Goal: Information Seeking & Learning: Learn about a topic

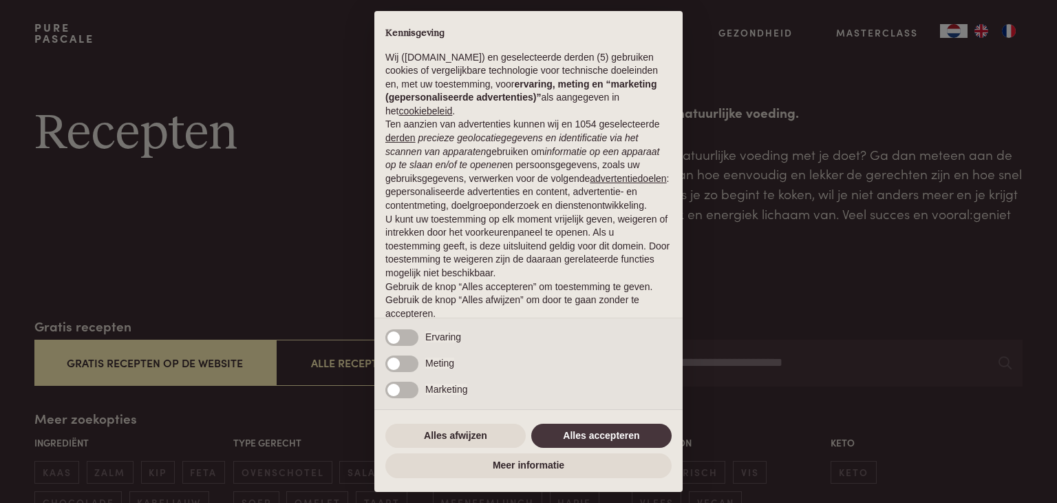
click at [317, 279] on div "× Kennisgeving Wij (purepascale.com) en geselecteerde derden (5) gebruiken cook…" at bounding box center [528, 251] width 1057 height 503
click at [462, 430] on button "Alles afwijzen" at bounding box center [455, 435] width 140 height 25
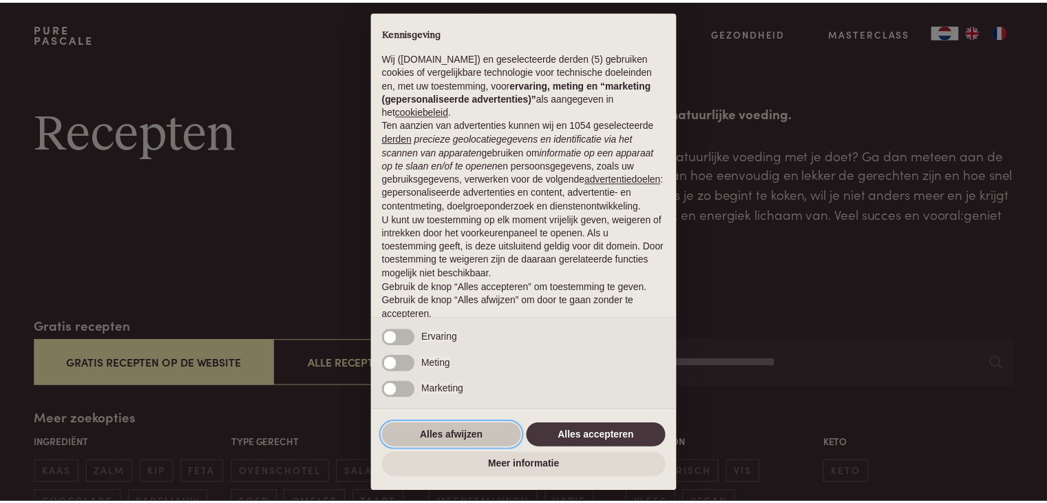
scroll to position [51, 0]
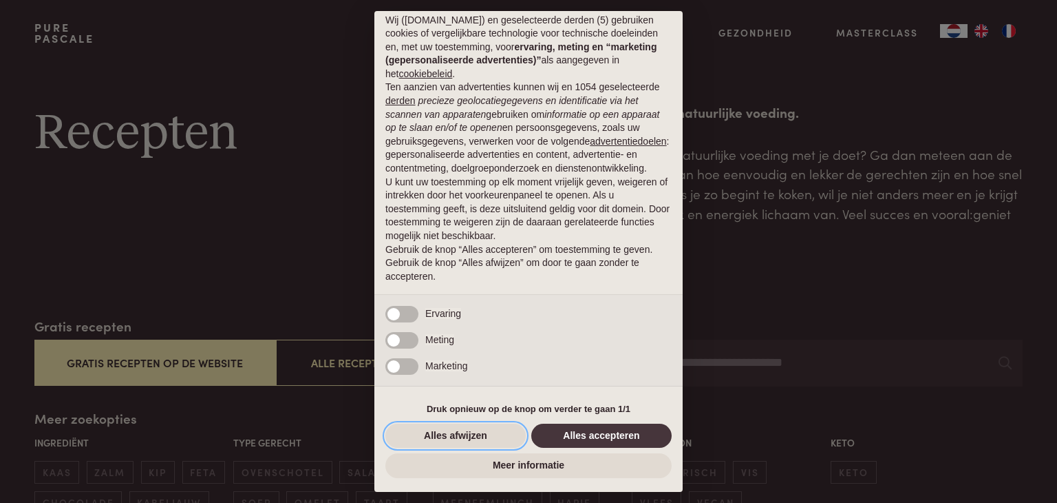
click at [463, 430] on button "Alles afwijzen" at bounding box center [455, 435] width 140 height 25
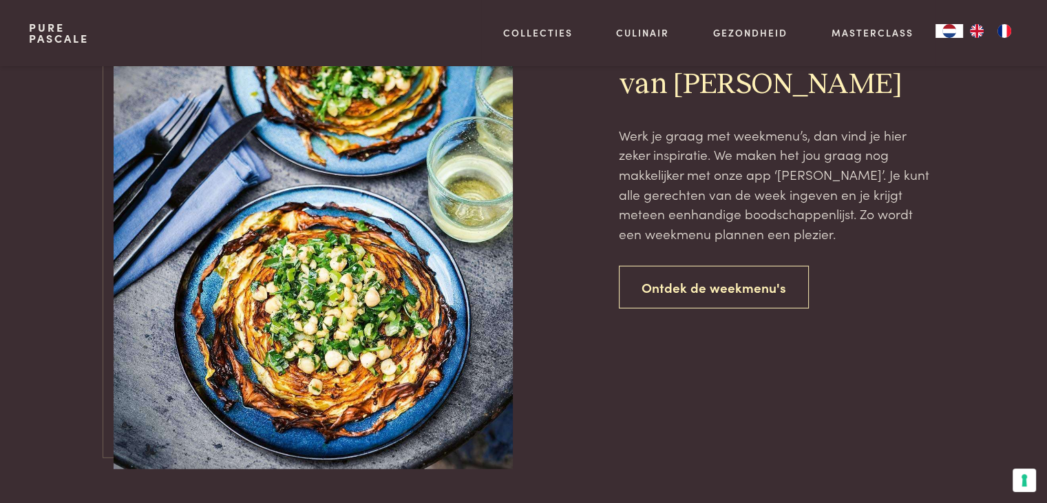
scroll to position [3249, 0]
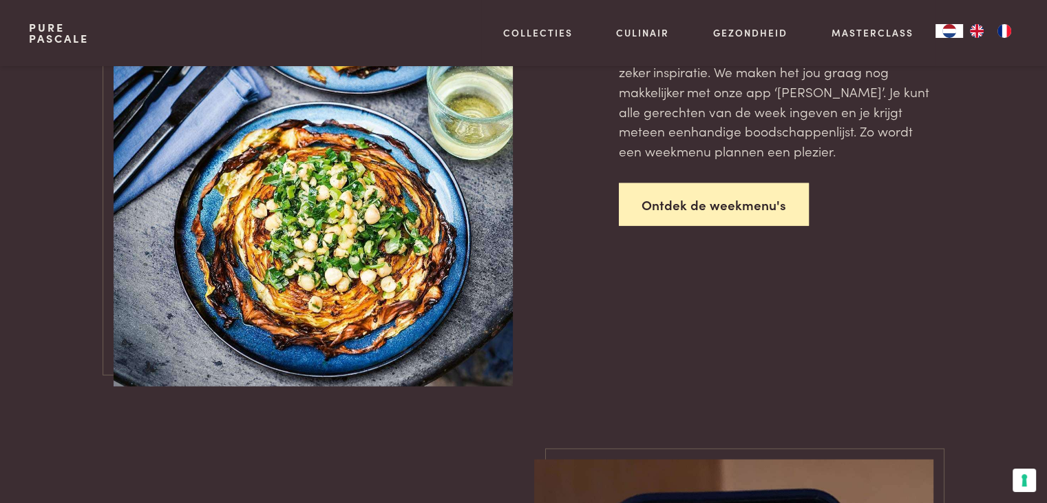
click at [697, 202] on link "Ontdek de weekmenu's" at bounding box center [714, 204] width 190 height 43
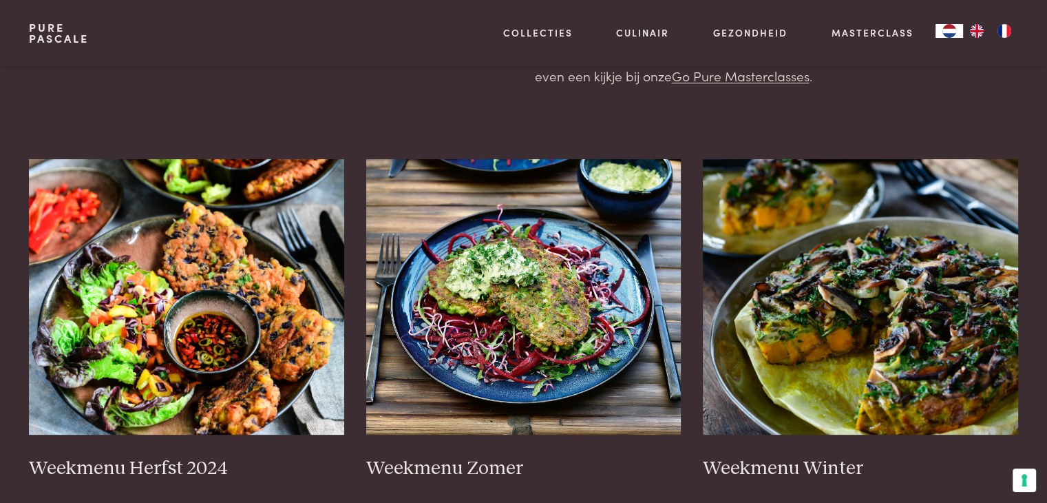
scroll to position [128, 0]
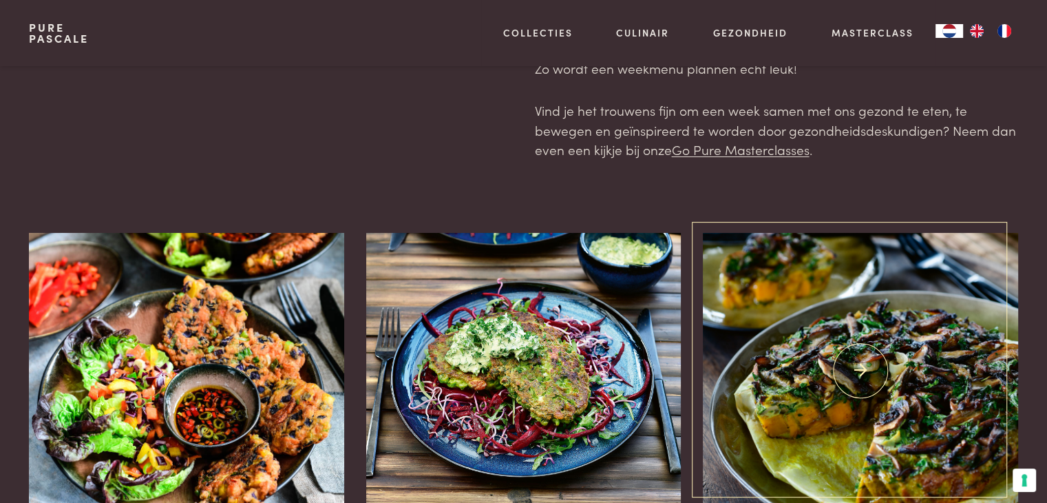
click at [776, 403] on img at bounding box center [860, 370] width 315 height 275
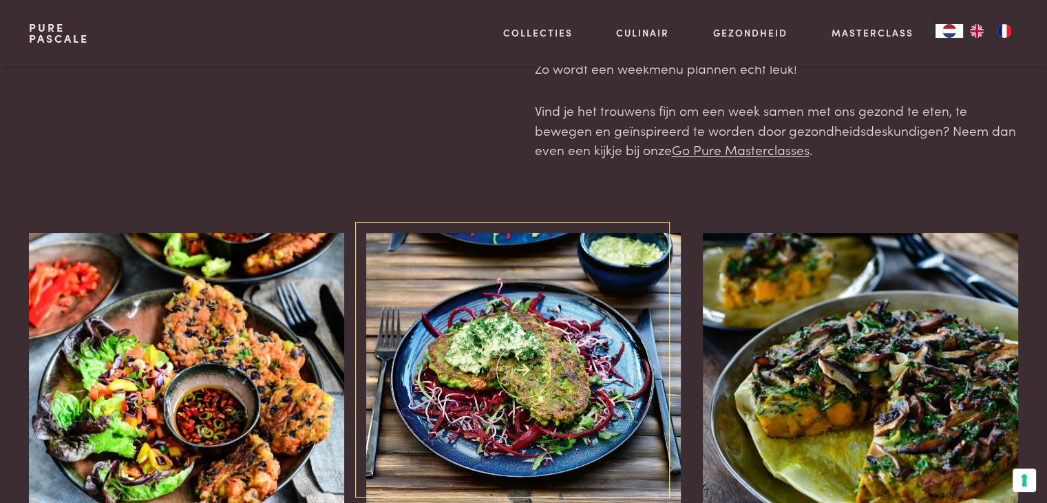
click at [537, 348] on img at bounding box center [523, 370] width 315 height 275
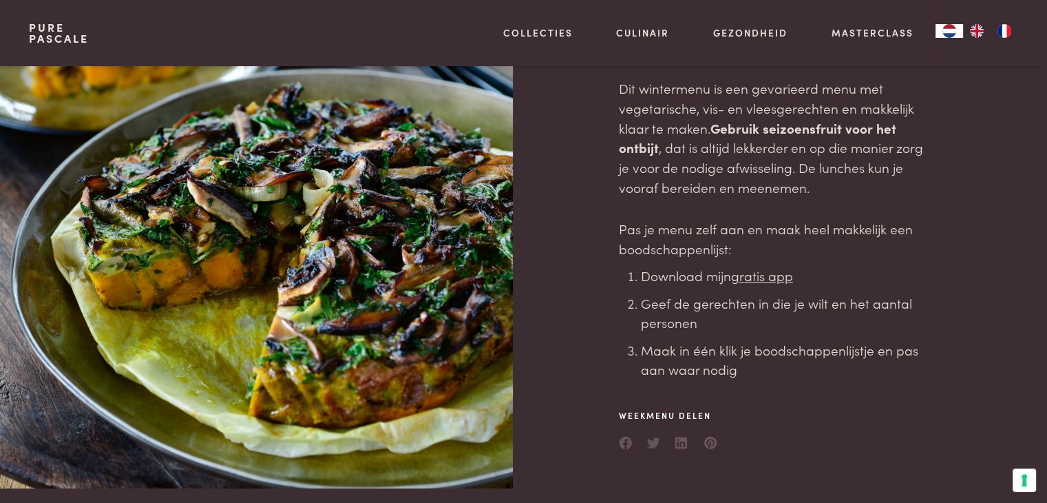
scroll to position [183, 0]
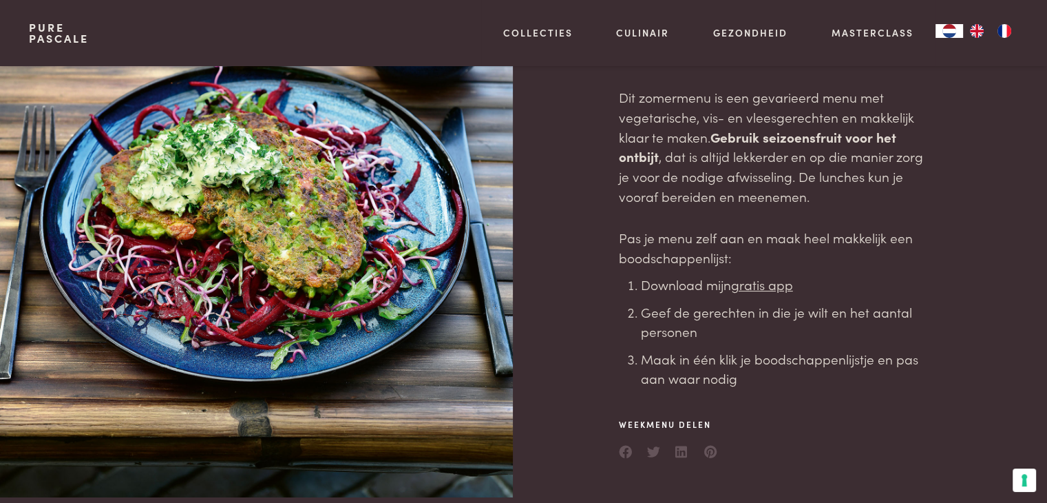
scroll to position [220, 0]
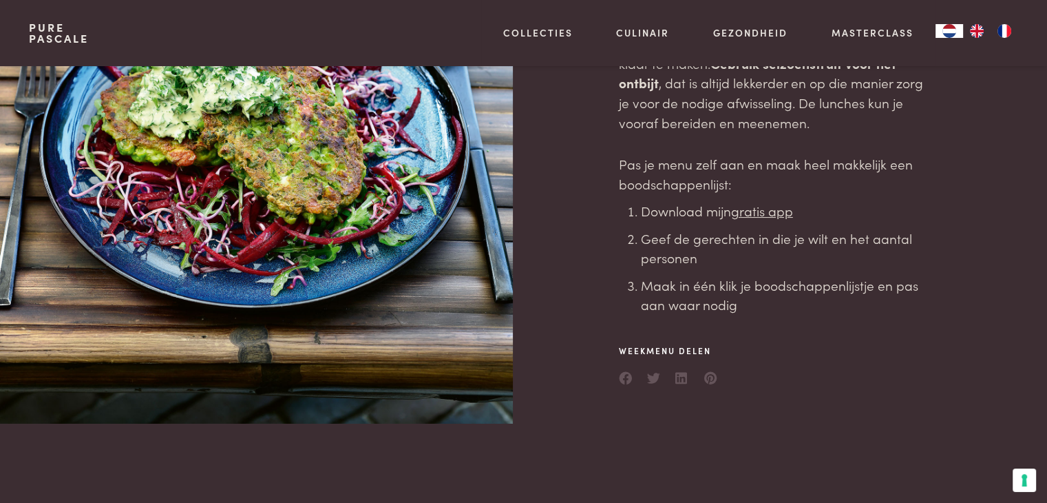
click at [762, 208] on u "gratis app" at bounding box center [762, 210] width 62 height 19
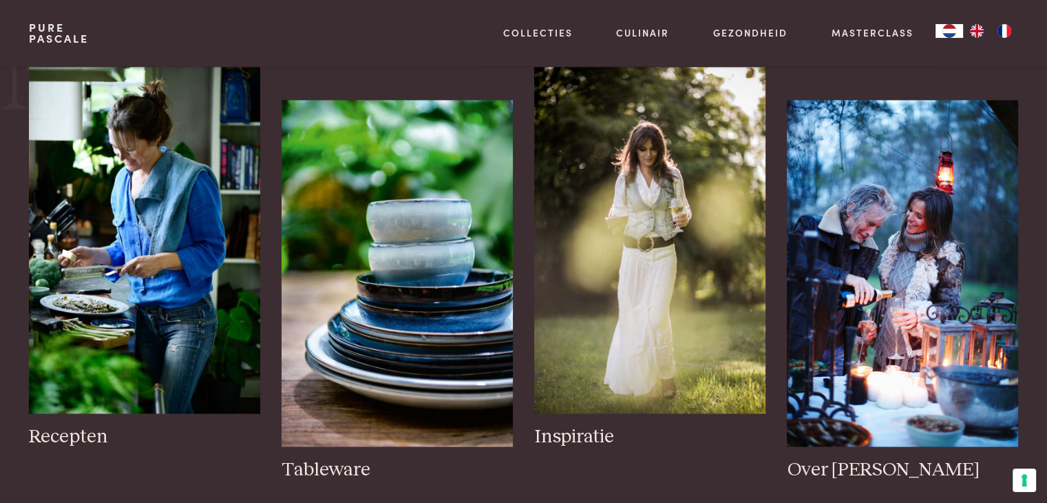
scroll to position [2276, 0]
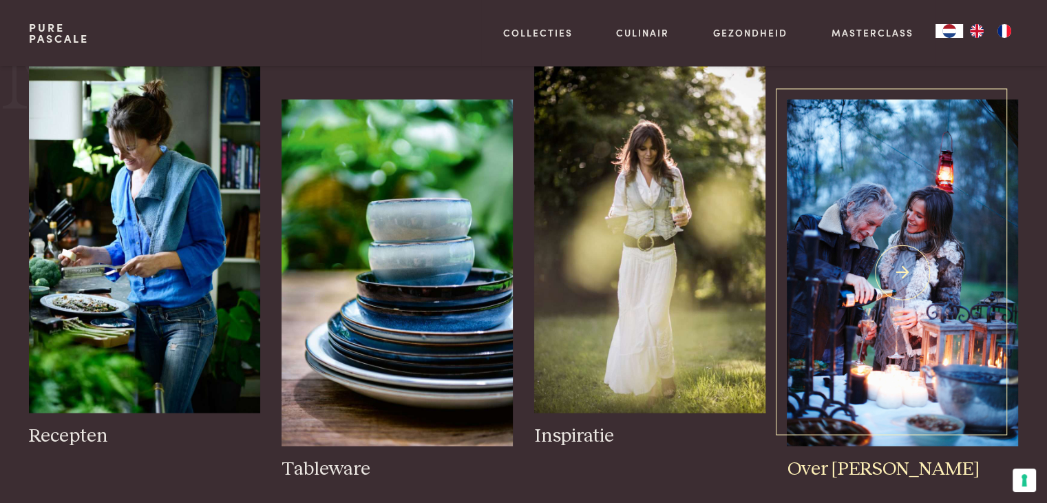
click at [913, 330] on img at bounding box center [902, 272] width 231 height 346
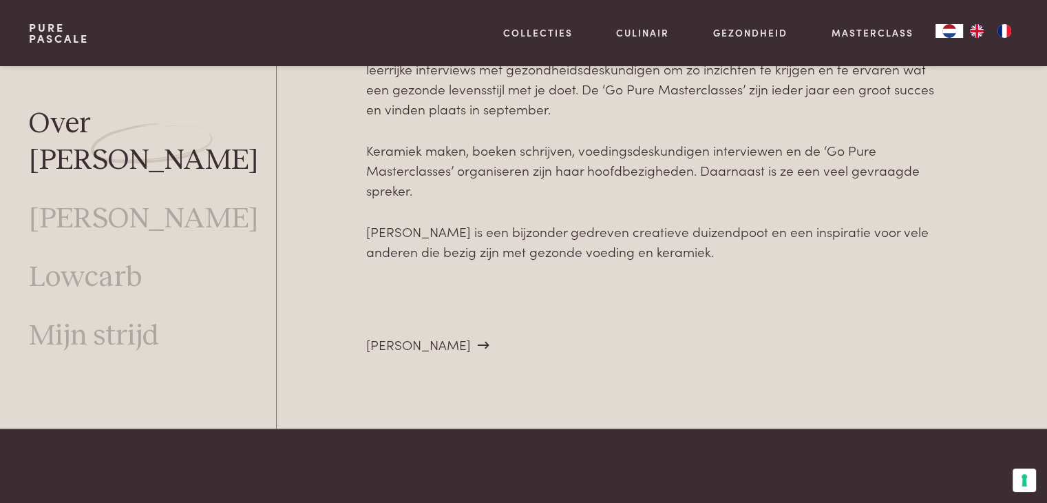
scroll to position [4975, 0]
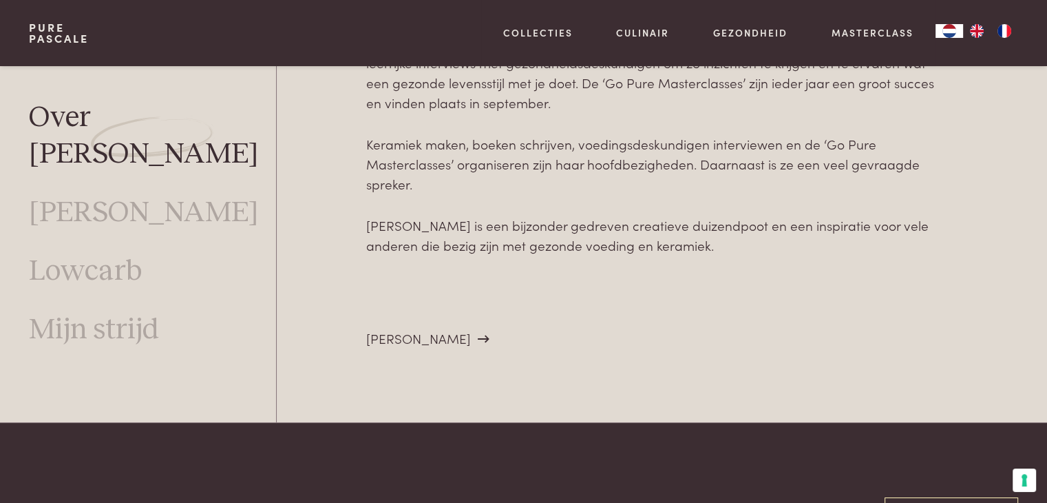
click at [416, 328] on span "[PERSON_NAME]" at bounding box center [418, 337] width 105 height 19
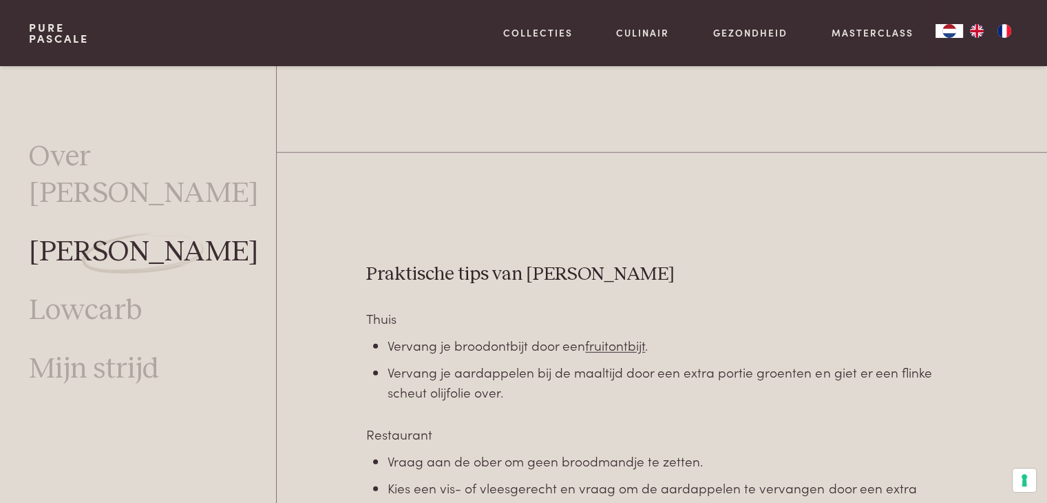
scroll to position [3644, 0]
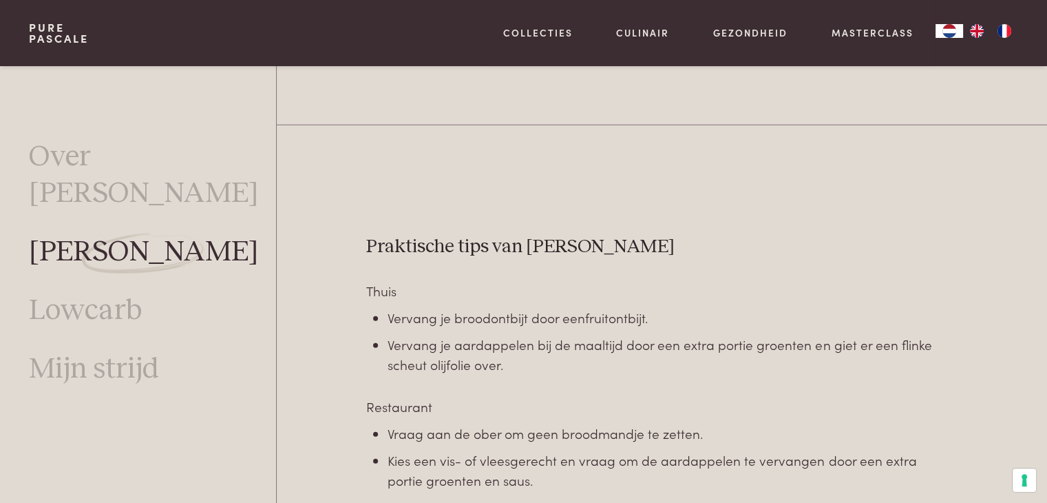
click at [629, 317] on link "fruitontbijt" at bounding box center [615, 317] width 60 height 19
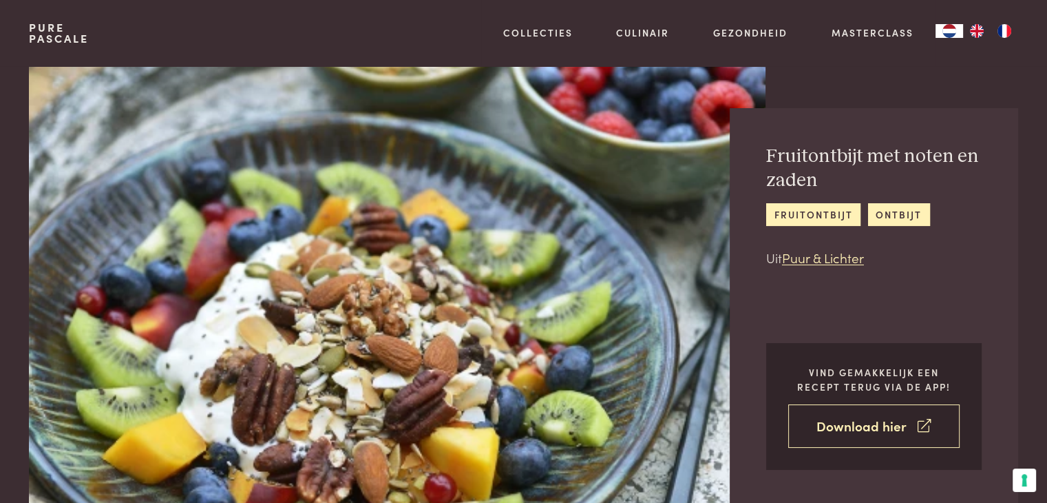
click at [894, 426] on link "Download hier" at bounding box center [873, 425] width 171 height 43
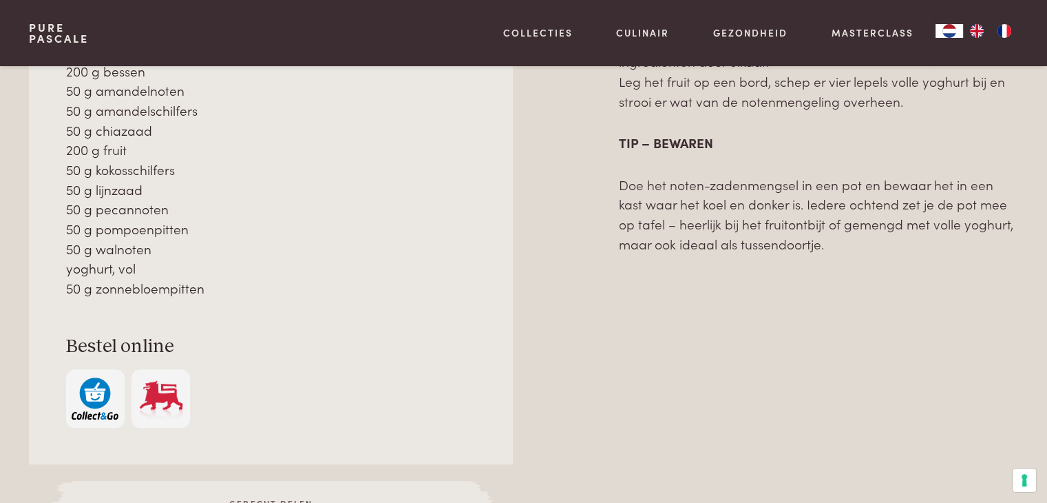
scroll to position [889, 0]
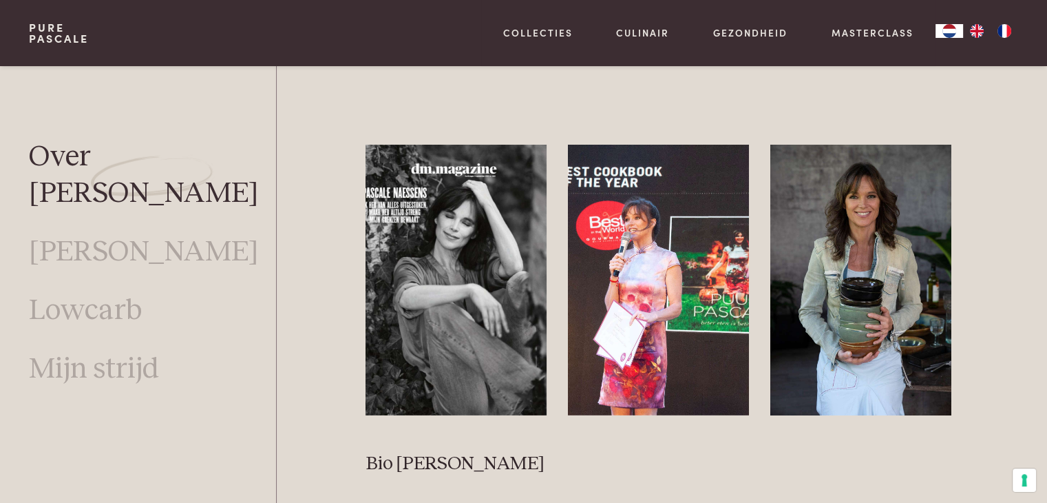
scroll to position [3727, 0]
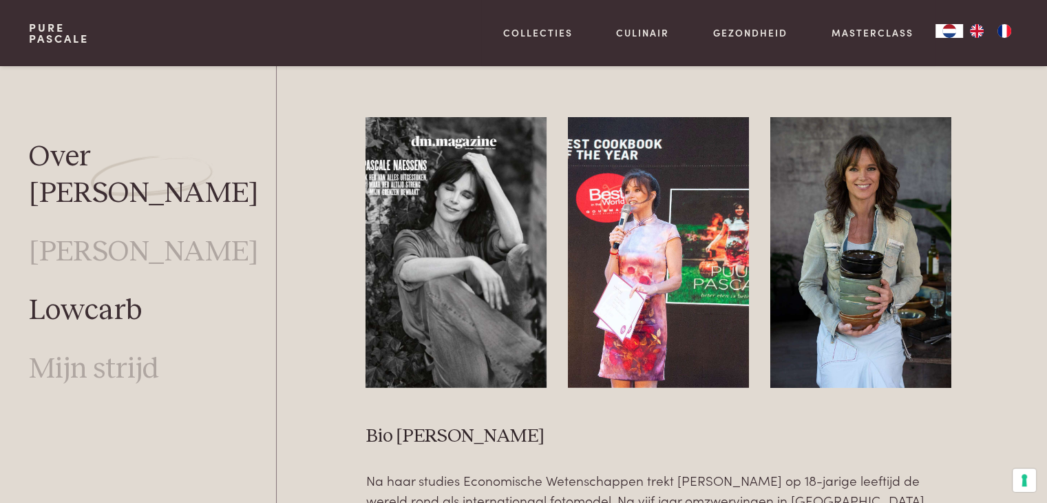
click at [103, 293] on link "Lowcarb" at bounding box center [85, 311] width 113 height 36
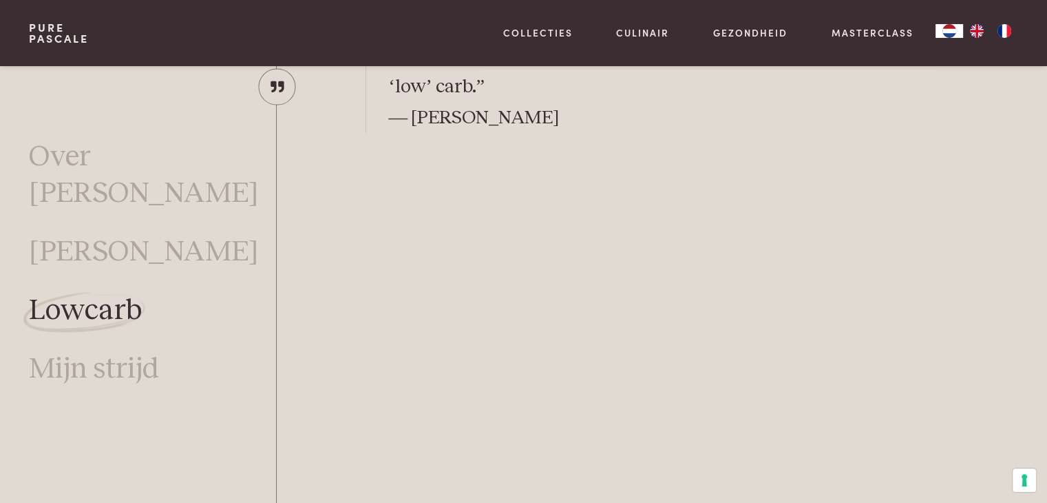
scroll to position [763, 0]
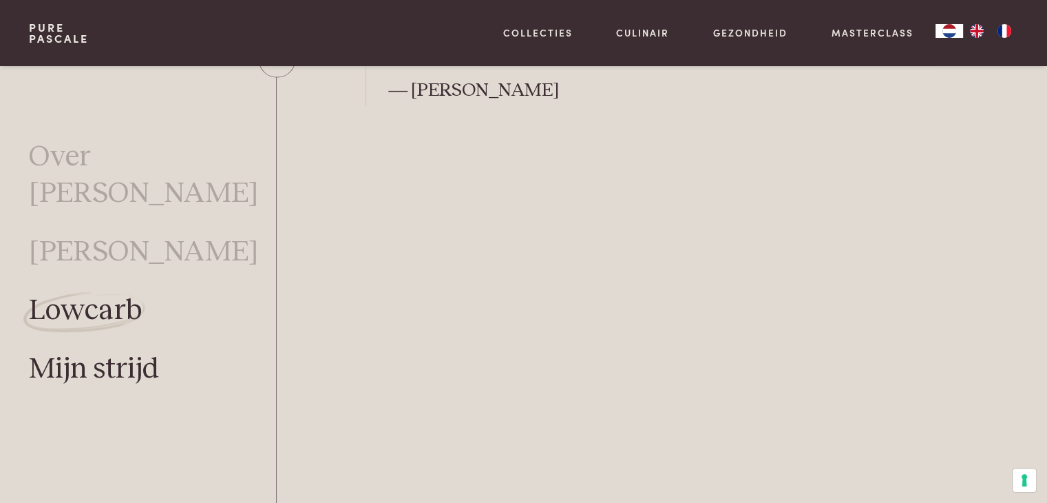
click at [96, 351] on link "Mijn strijd" at bounding box center [94, 369] width 130 height 36
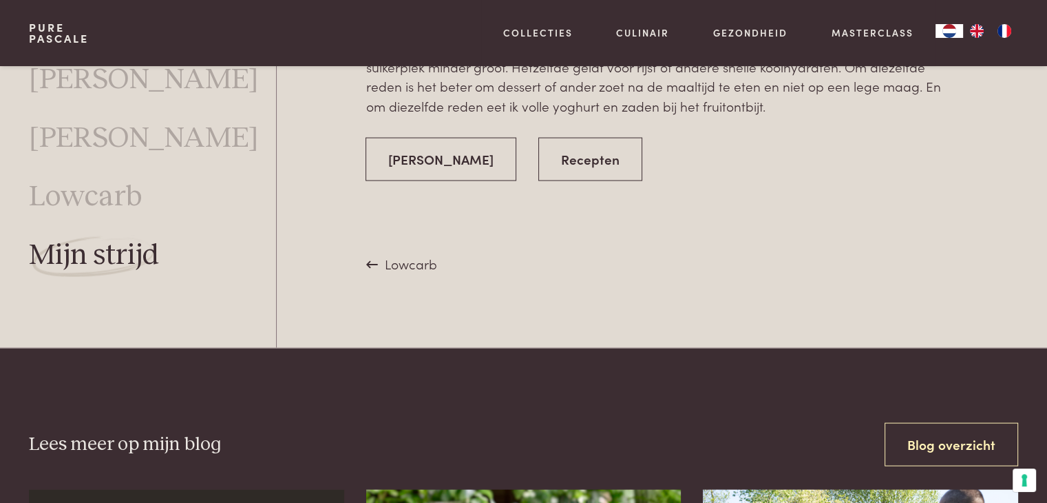
scroll to position [2689, 0]
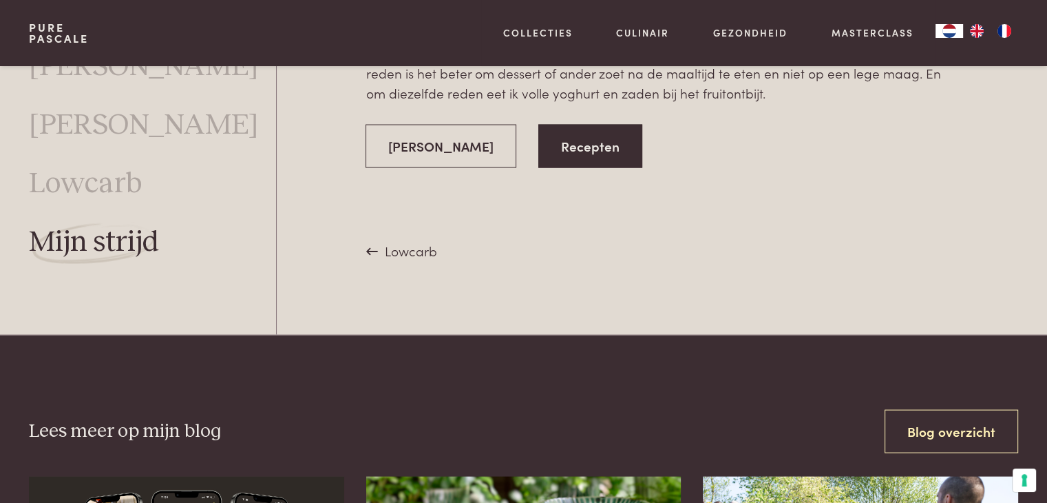
click at [574, 138] on link "Recepten" at bounding box center [590, 146] width 104 height 43
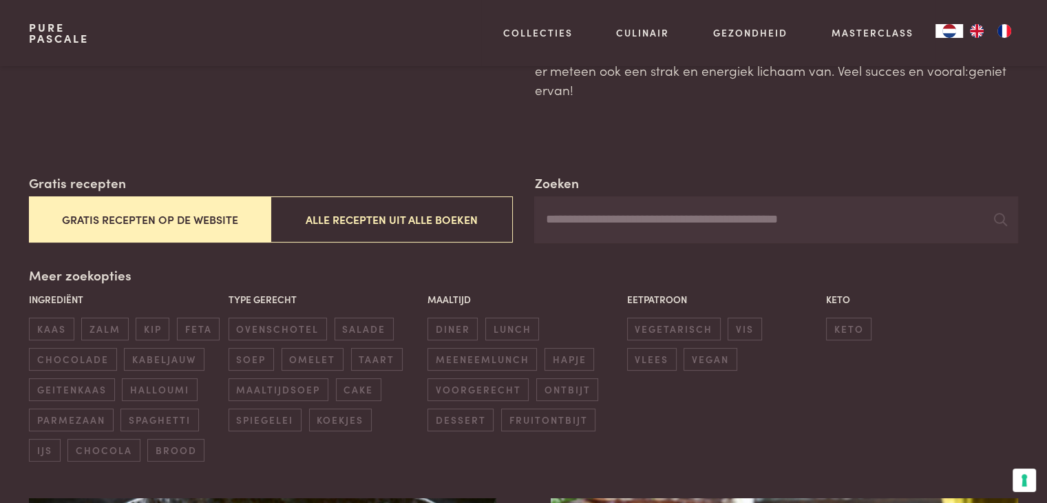
scroll to position [156, 0]
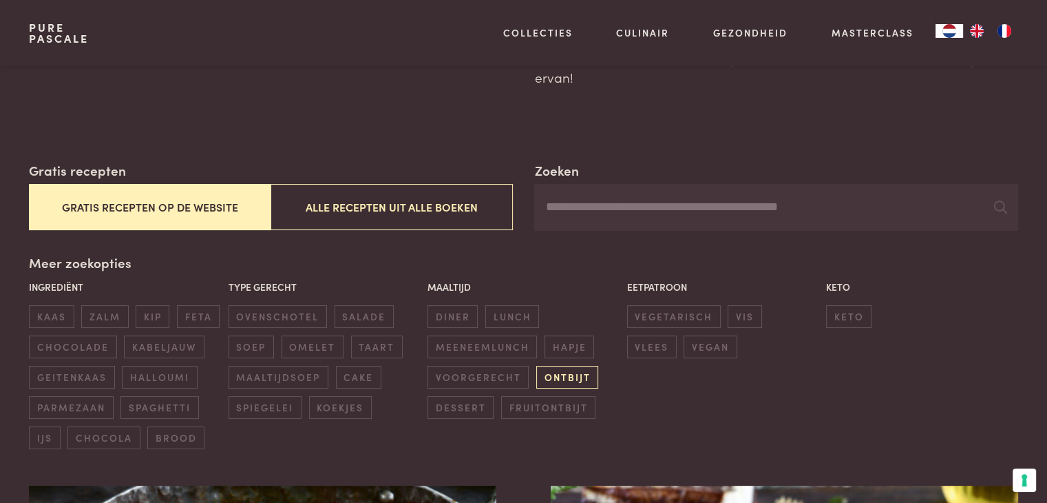
click at [560, 379] on span "ontbijt" at bounding box center [567, 377] width 62 height 23
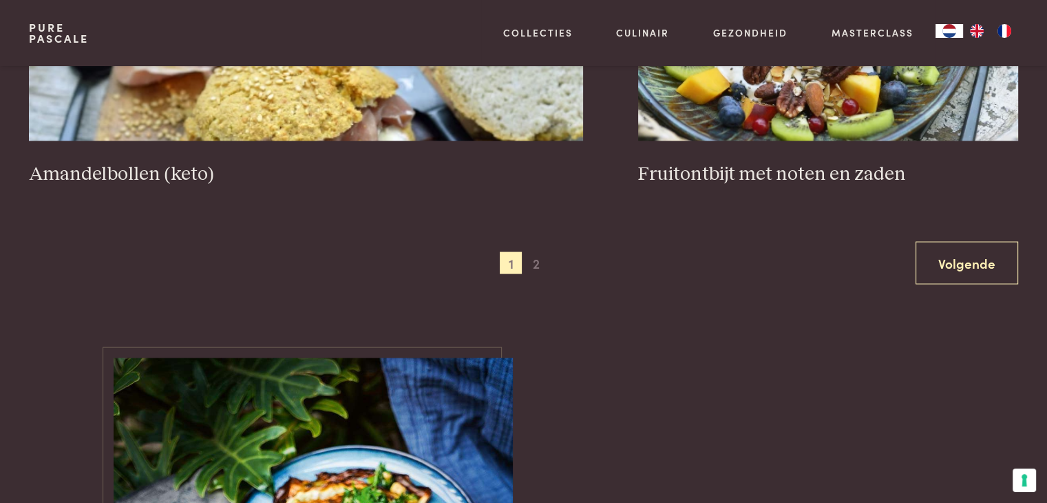
scroll to position [2629, 0]
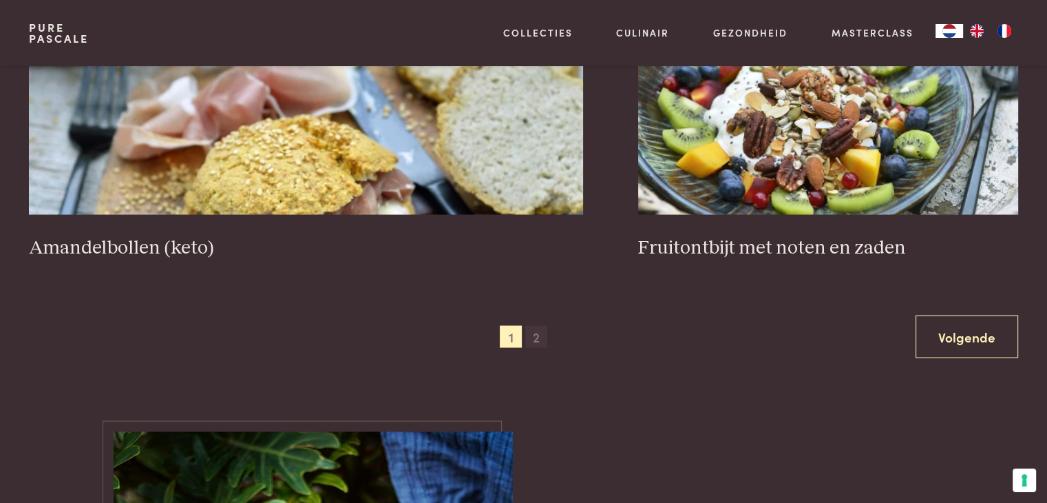
click at [534, 335] on span "2" at bounding box center [536, 337] width 22 height 22
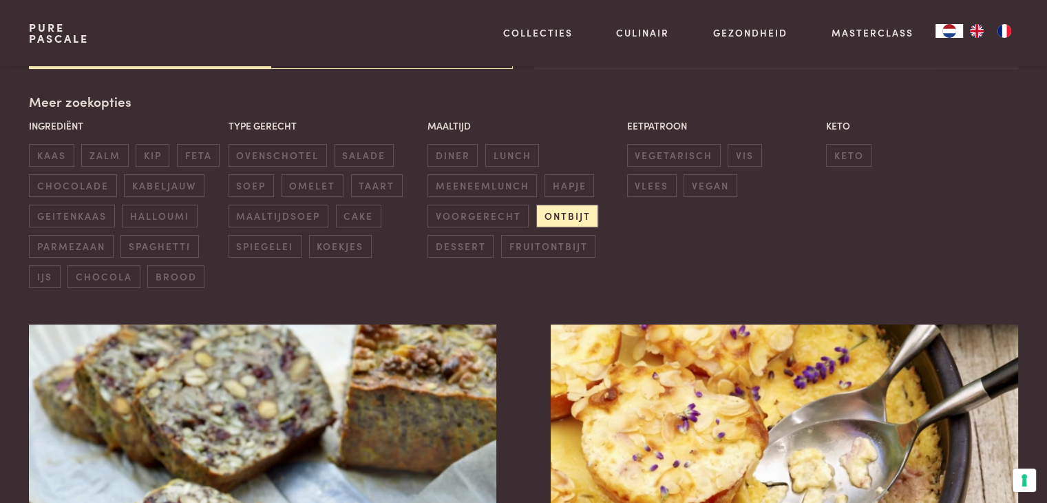
scroll to position [316, 0]
click at [1046, 496] on section "Zoeken Gratis recepten Gratis recepten op de website Alle recepten uit alle boe…" at bounding box center [523, 371] width 1047 height 743
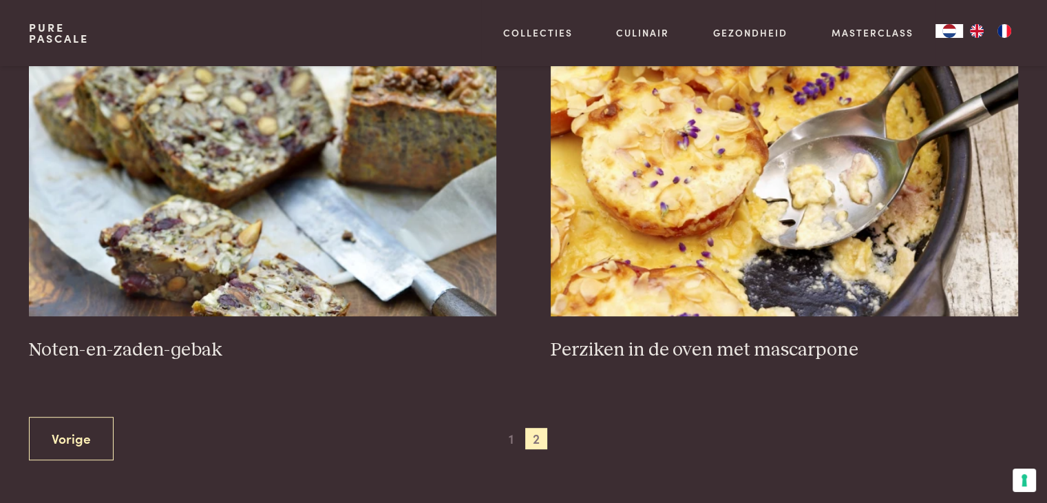
scroll to position [655, 0]
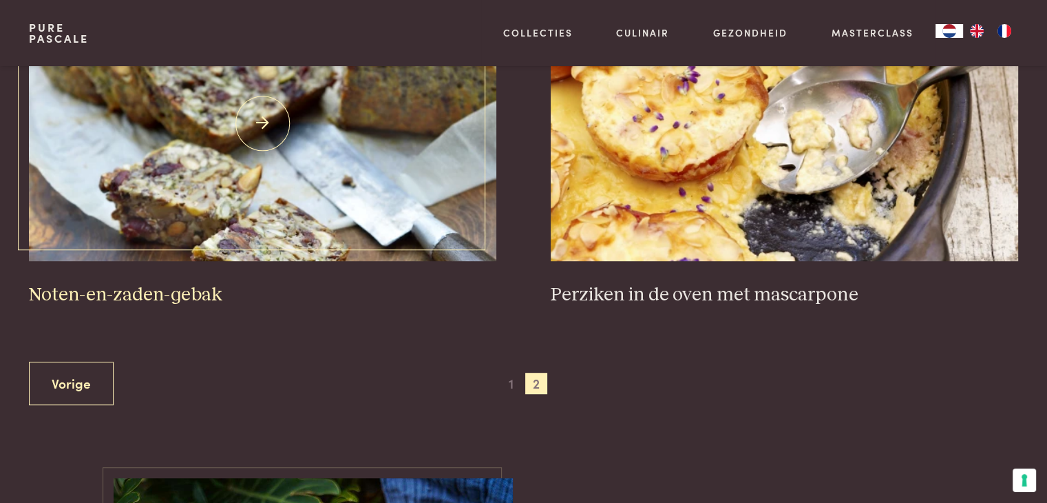
click at [290, 213] on img at bounding box center [262, 123] width 467 height 275
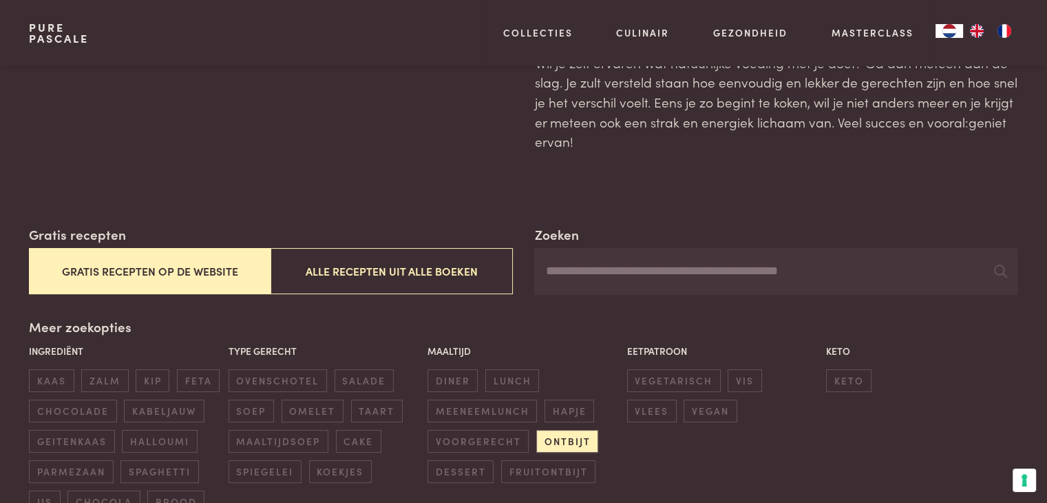
scroll to position [138, 0]
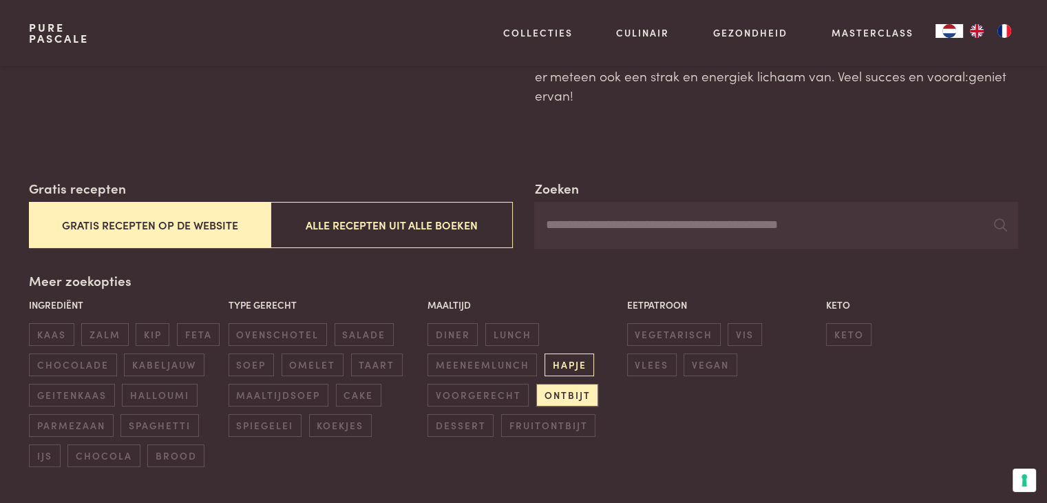
click at [563, 357] on span "hapje" at bounding box center [570, 364] width 50 height 23
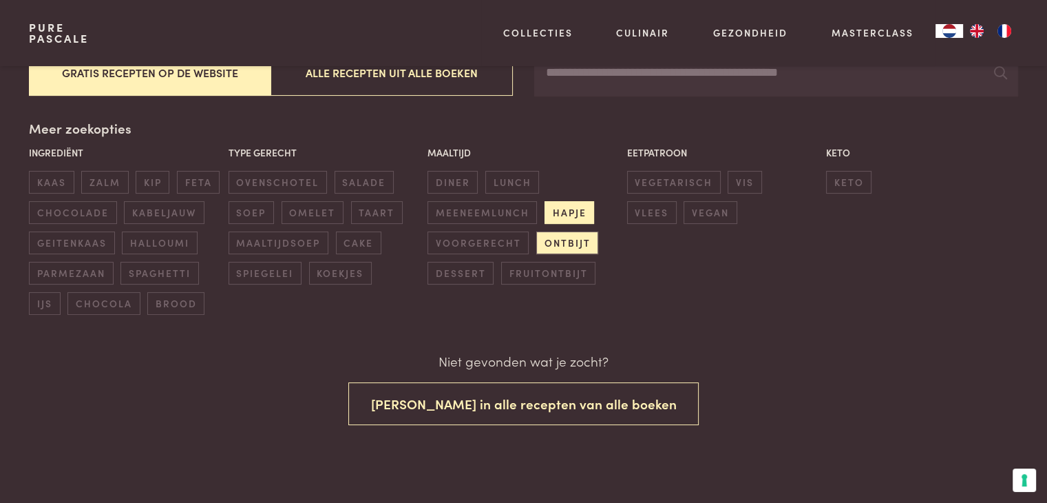
scroll to position [290, 0]
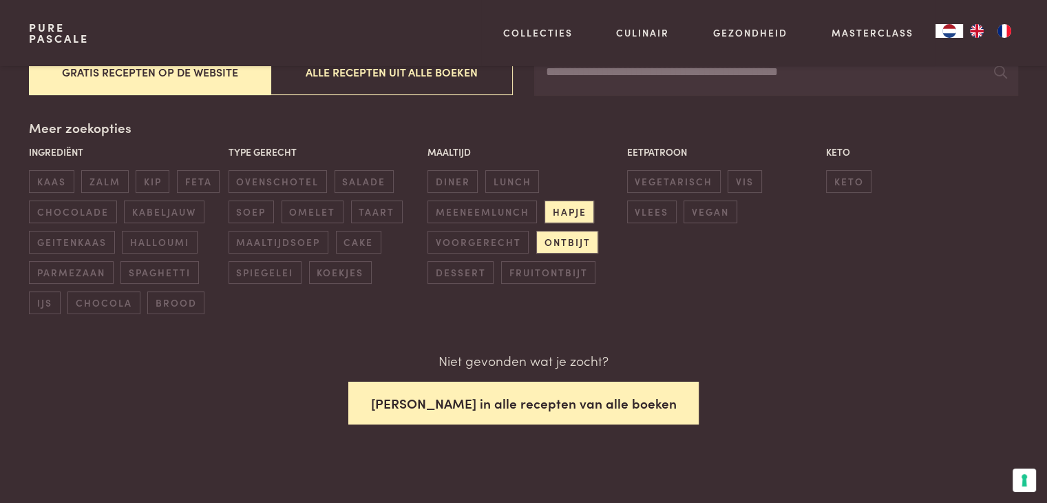
click at [523, 407] on button "Zoek in alle recepten van alle boeken" at bounding box center [523, 402] width 351 height 43
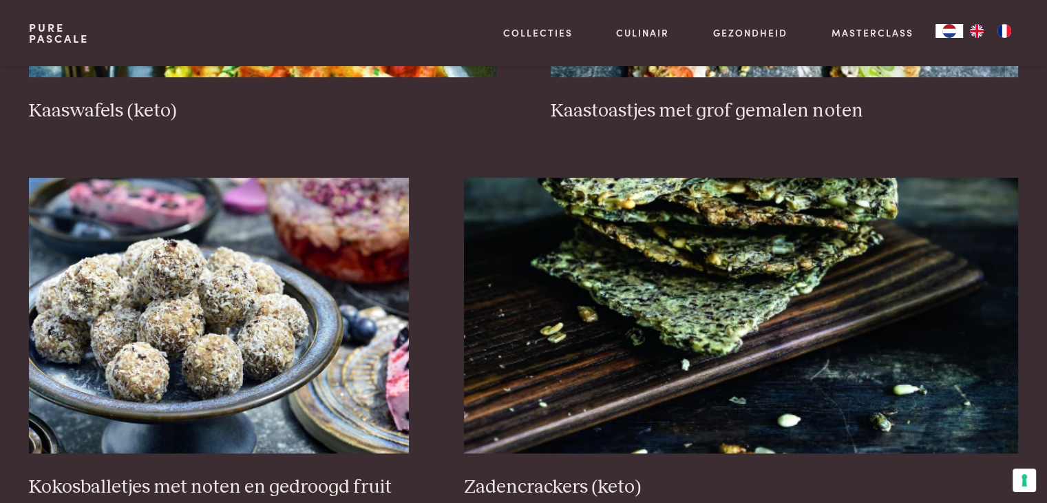
scroll to position [894, 0]
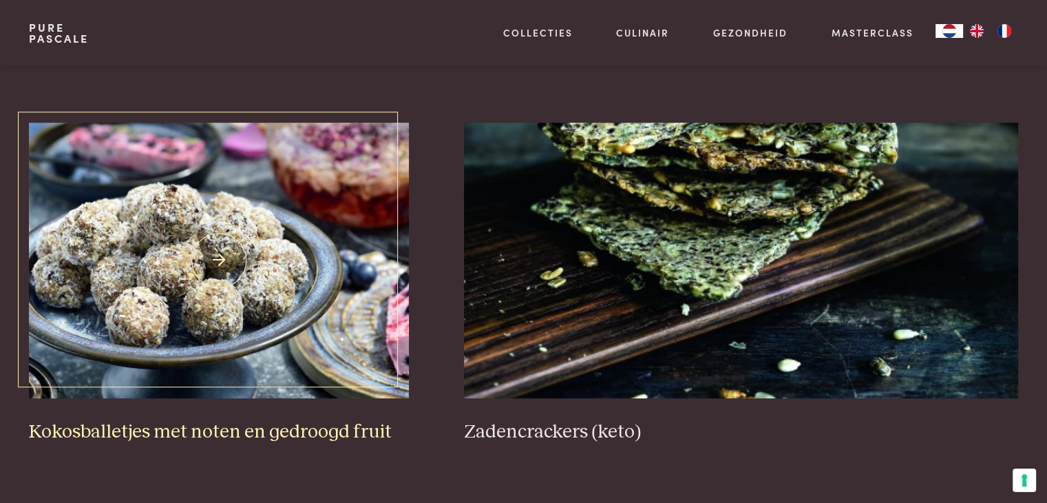
click at [289, 253] on img at bounding box center [219, 260] width 380 height 275
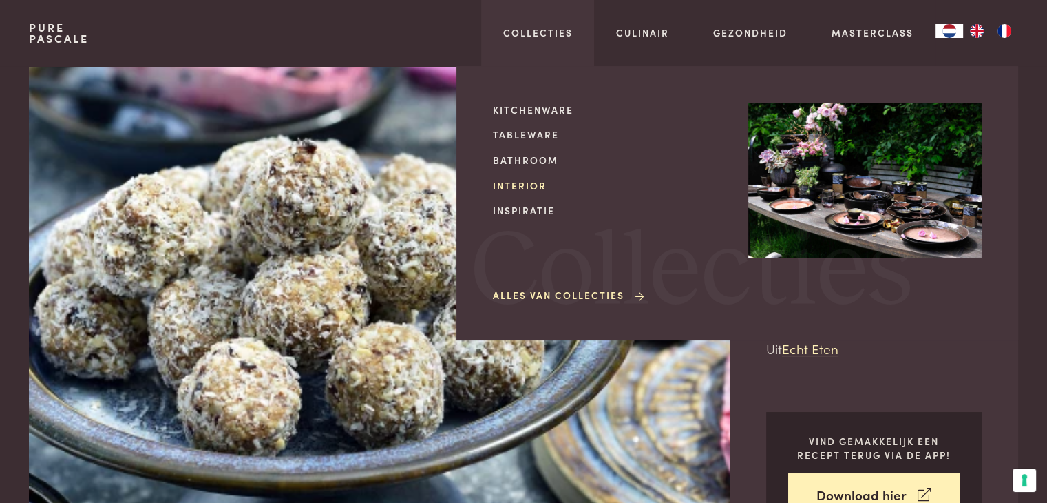
click at [523, 182] on link "Interior" at bounding box center [609, 185] width 233 height 14
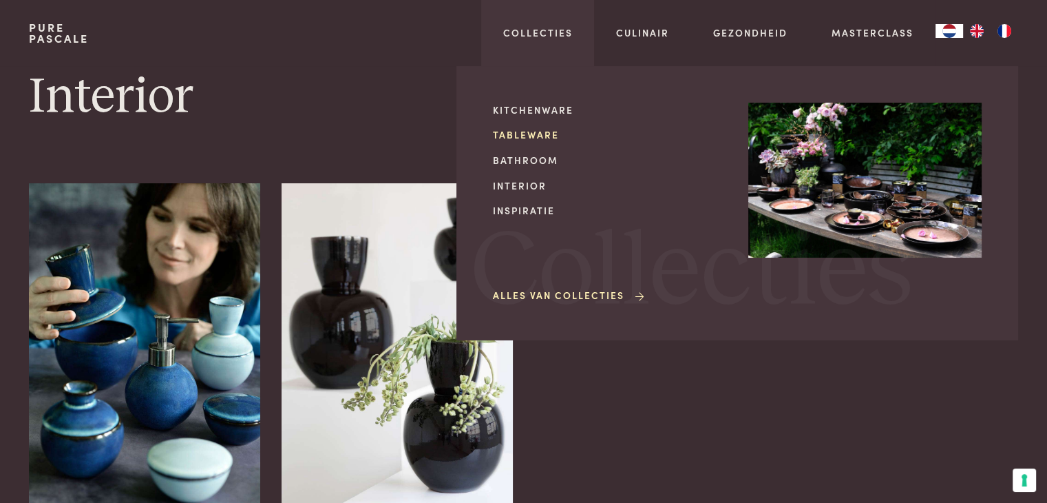
click at [518, 138] on link "Tableware" at bounding box center [609, 134] width 233 height 14
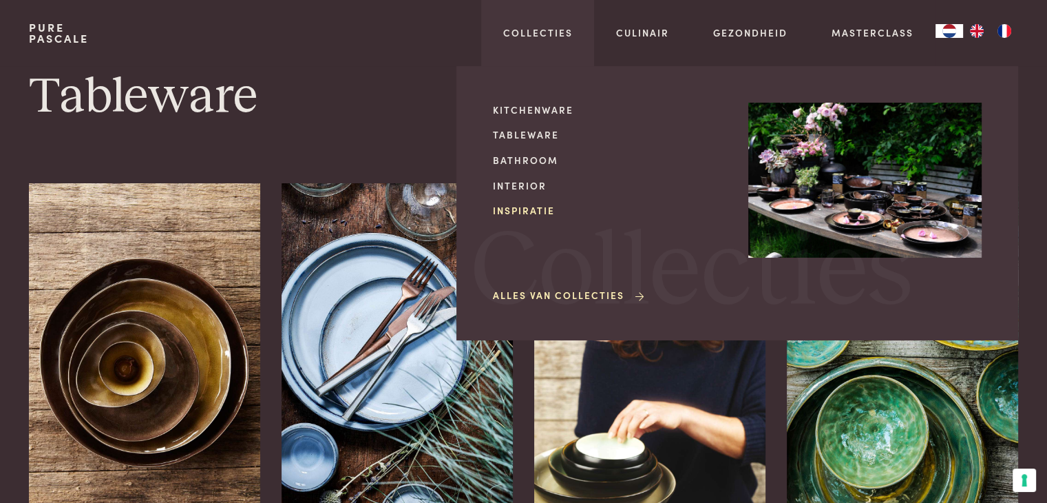
click at [514, 211] on link "Inspiratie" at bounding box center [609, 210] width 233 height 14
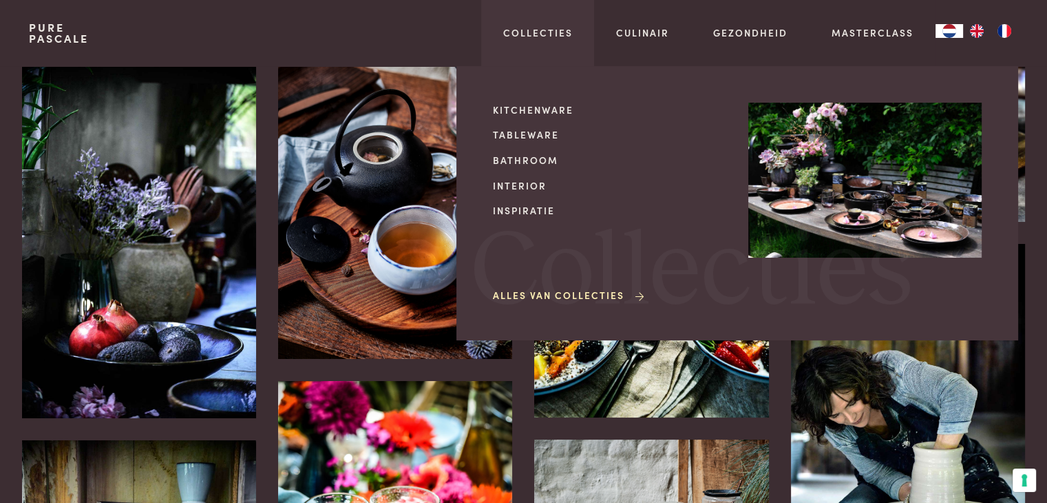
click at [582, 289] on link "Alles van Collecties" at bounding box center [570, 295] width 154 height 14
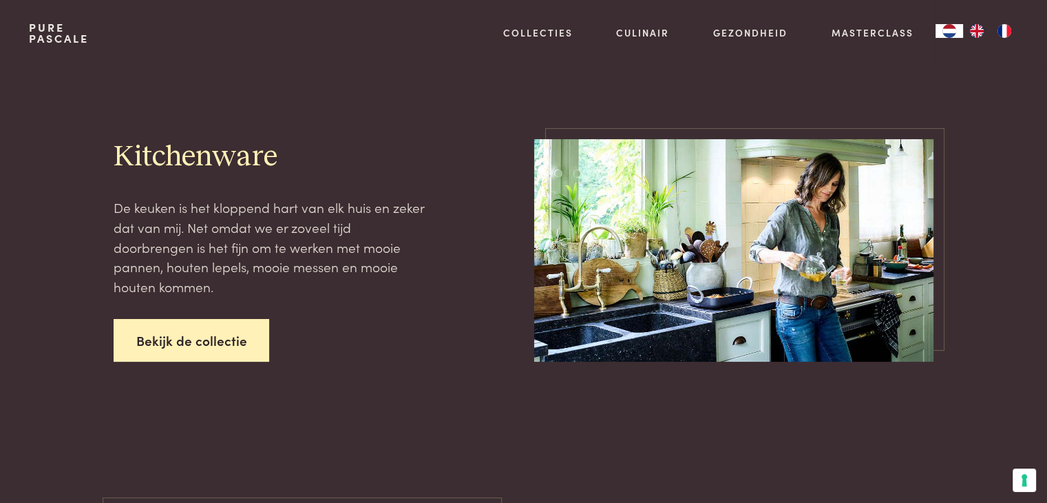
click at [219, 343] on link "Bekijk de collectie" at bounding box center [192, 340] width 156 height 43
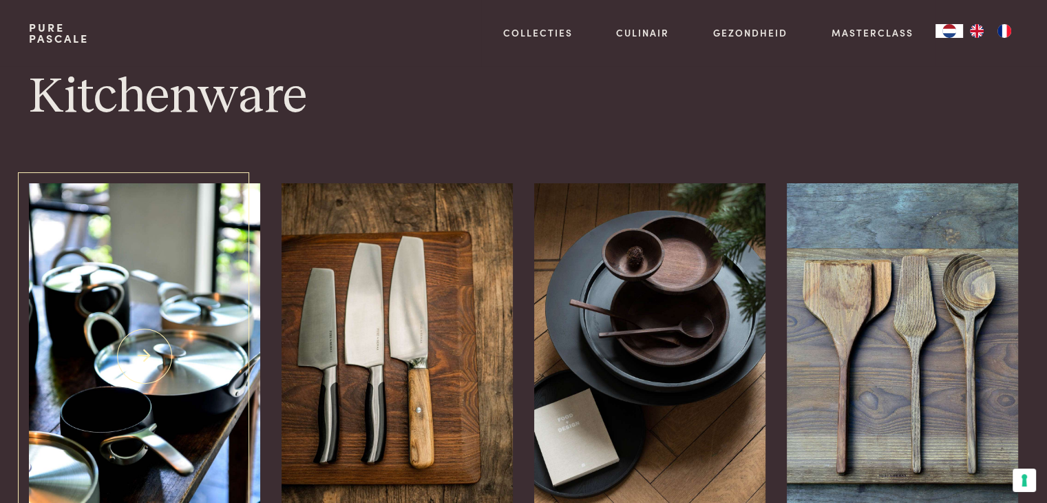
click at [191, 329] on img at bounding box center [144, 356] width 231 height 346
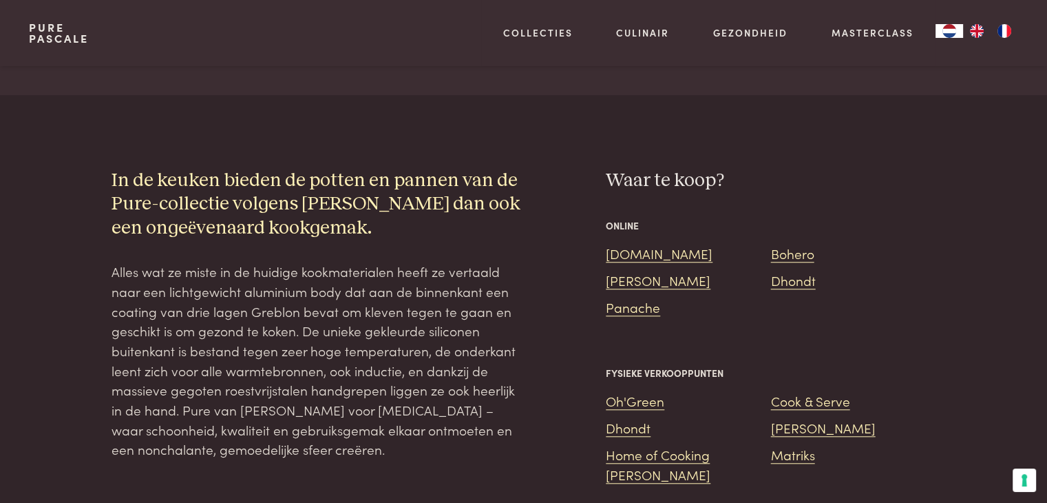
scroll to position [1147, 0]
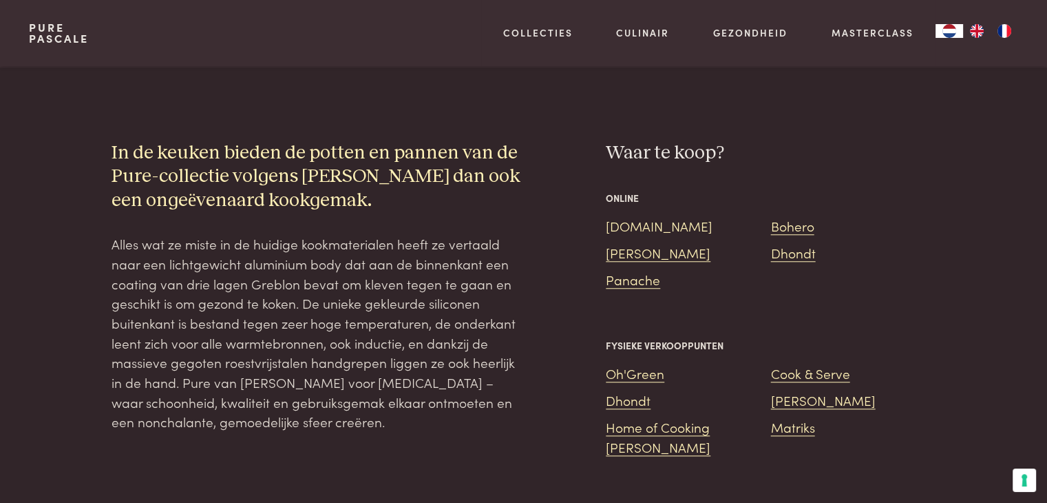
click at [624, 216] on link "Bol.com" at bounding box center [659, 225] width 107 height 19
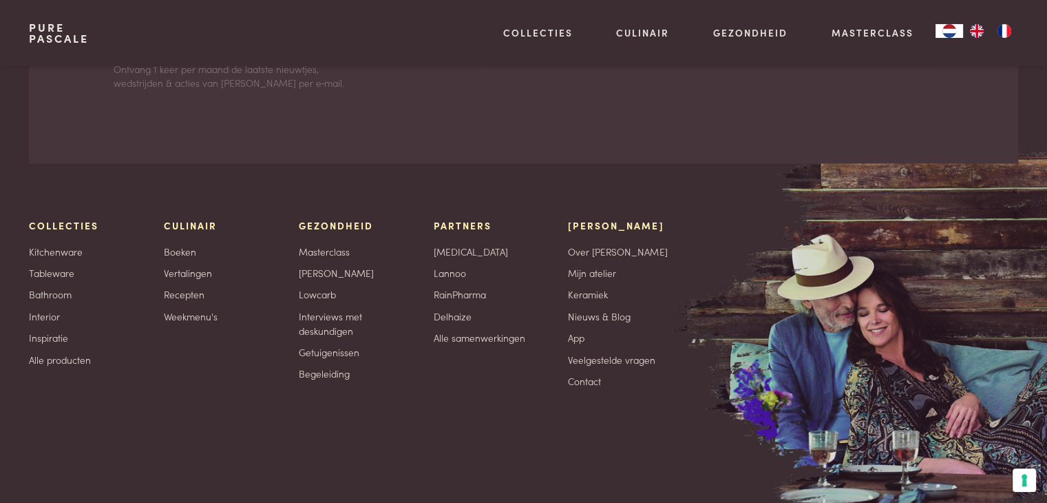
scroll to position [2411, 0]
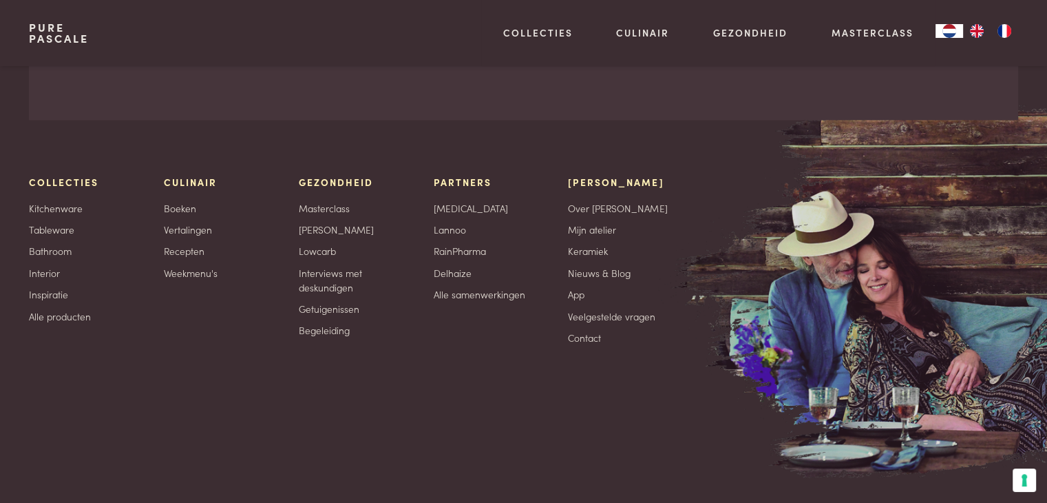
click at [71, 175] on span "Collecties" at bounding box center [64, 182] width 70 height 14
click at [41, 265] on link "Interior" at bounding box center [44, 272] width 31 height 14
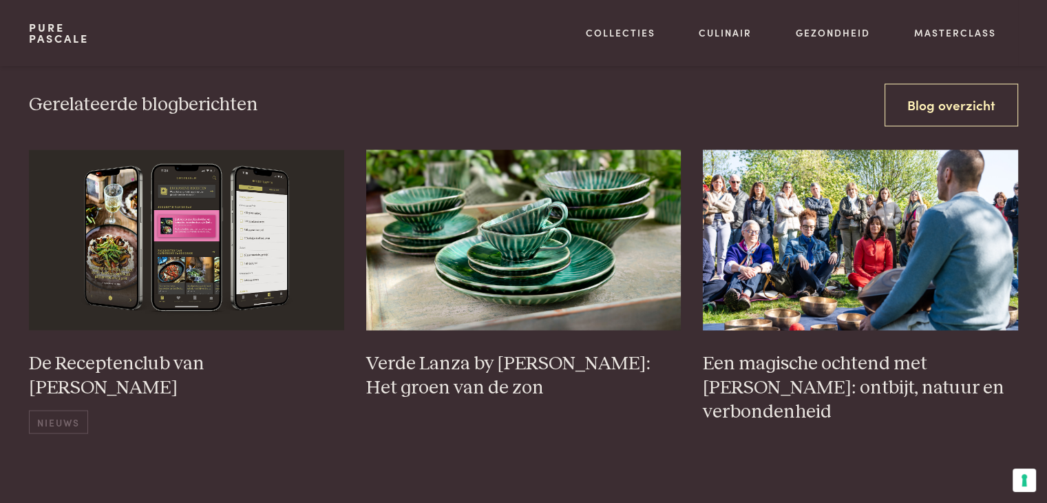
scroll to position [2438, 0]
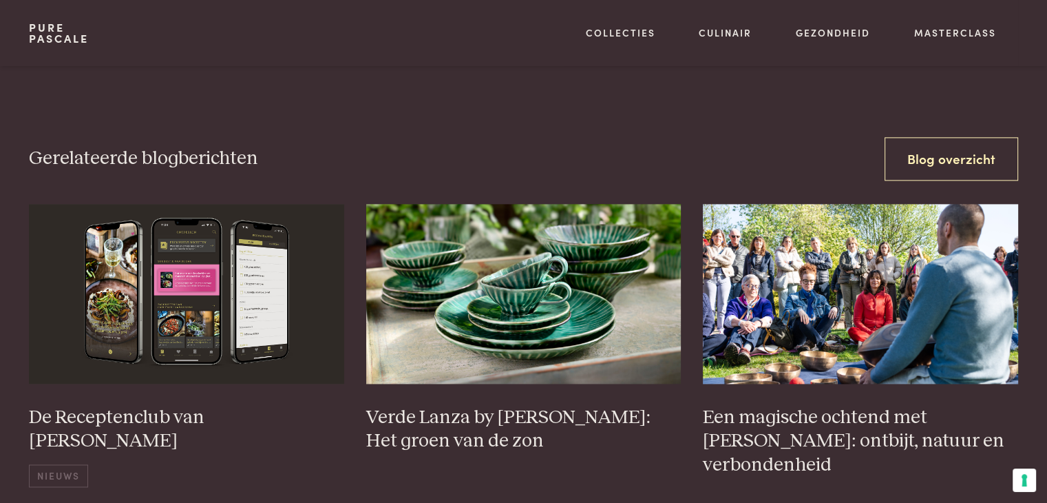
scroll to position [1863, 0]
